Goal: Information Seeking & Learning: Learn about a topic

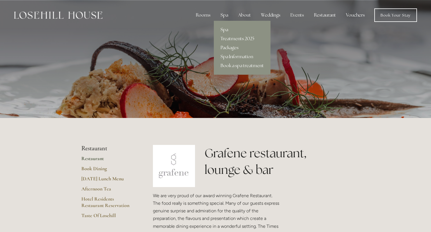
click at [225, 30] on link "Spa" at bounding box center [242, 29] width 57 height 9
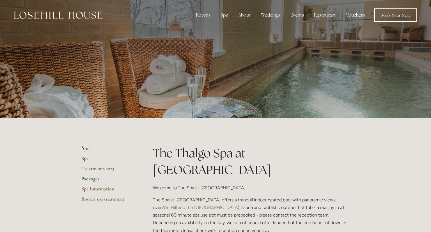
click at [91, 180] on link "Packages" at bounding box center [108, 180] width 54 height 10
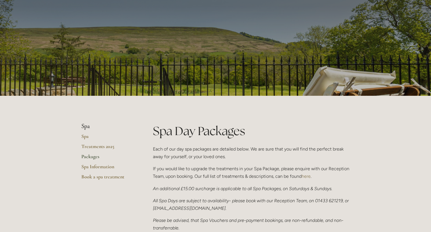
scroll to position [35, 0]
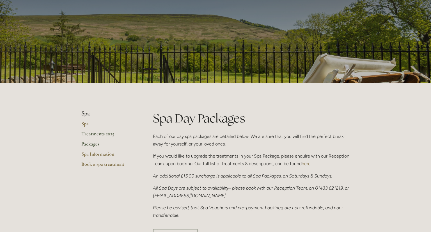
click at [104, 135] on link "Treatments 2025" at bounding box center [108, 135] width 54 height 10
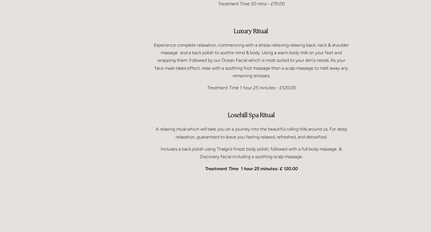
scroll to position [880, 0]
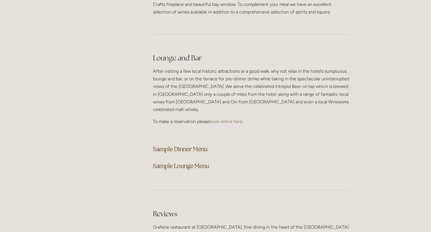
scroll to position [1407, 0]
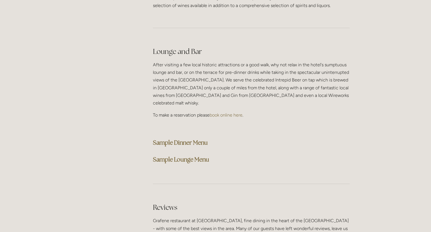
click at [190, 139] on strong "Sample Dinner Menu" at bounding box center [180, 143] width 55 height 8
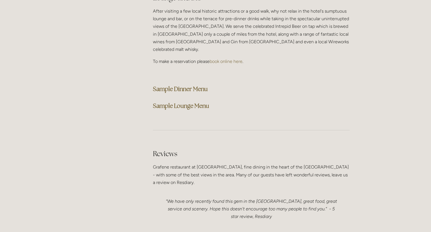
scroll to position [1480, 0]
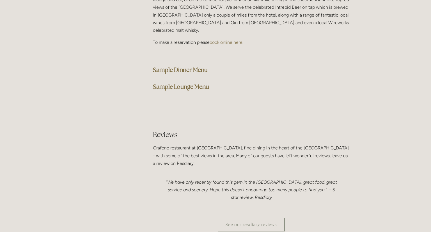
click at [195, 83] on strong "Sample Lounge Menu" at bounding box center [181, 87] width 56 height 8
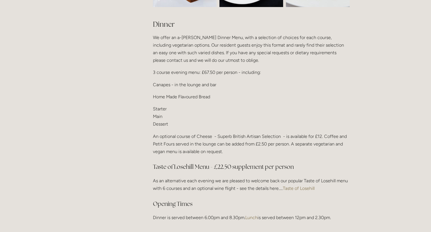
scroll to position [685, 0]
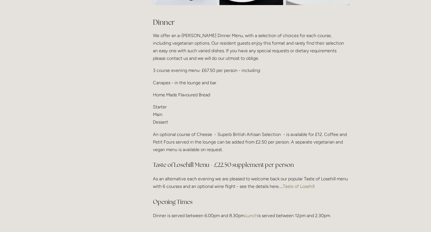
click at [296, 183] on link "Taste of Losehill" at bounding box center [299, 185] width 32 height 5
